Goal: Information Seeking & Learning: Learn about a topic

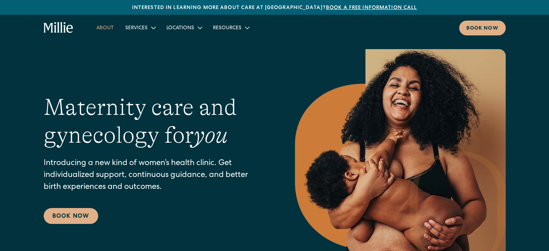
click at [104, 25] on link "About" at bounding box center [105, 28] width 29 height 12
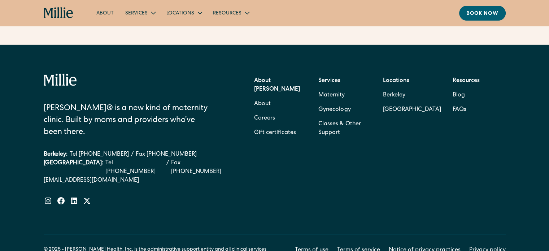
scroll to position [2377, 0]
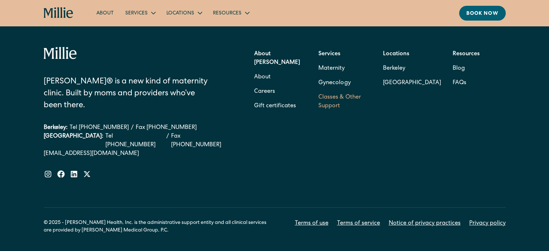
click at [338, 95] on link "Classes & Other Support" at bounding box center [344, 101] width 53 height 23
